Goal: Unclear

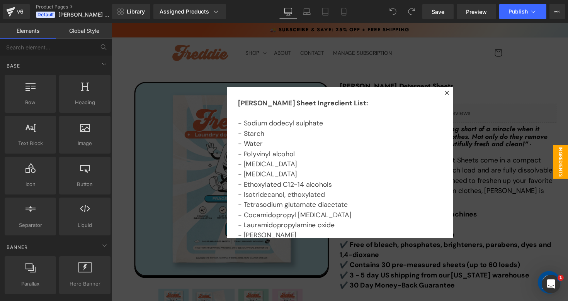
click at [396, 70] on div at bounding box center [346, 165] width 468 height 285
